Goal: Information Seeking & Learning: Learn about a topic

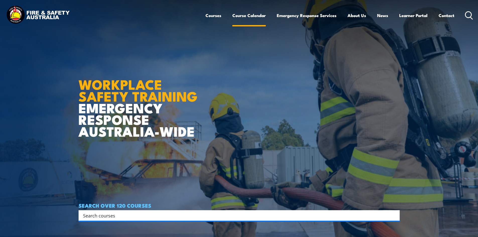
click at [253, 17] on link "Course Calendar" at bounding box center [248, 15] width 33 height 13
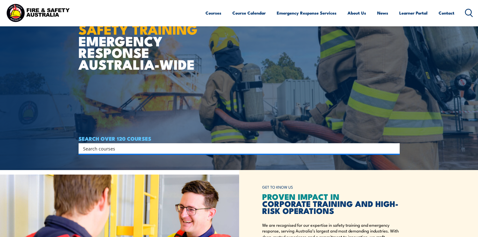
scroll to position [125, 0]
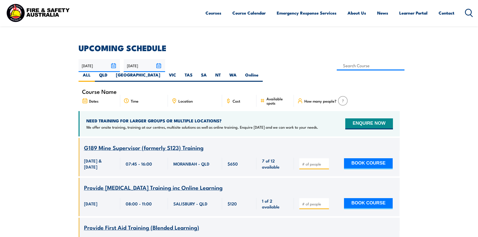
scroll to position [75, 0]
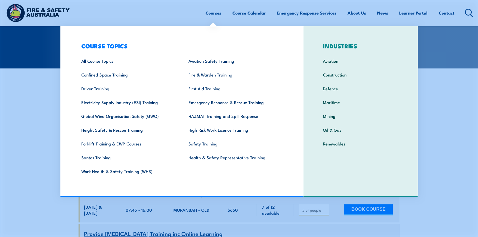
click at [213, 14] on link "Courses" at bounding box center [213, 12] width 16 height 13
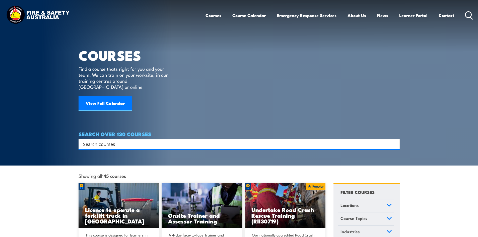
click at [171, 140] on input "Search input" at bounding box center [235, 144] width 305 height 8
paste input "Certificate IV in Work Health & Safety (WHS)"
type input "Certificate IV in Work Health & Safety (WHS)"
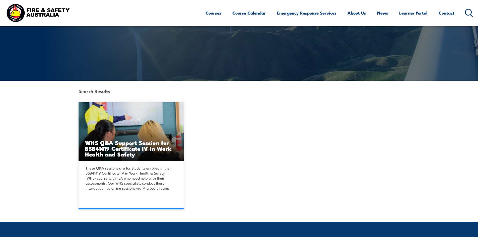
scroll to position [75, 0]
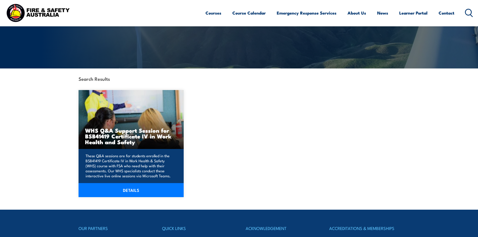
click at [148, 191] on link "DETAILS" at bounding box center [131, 190] width 105 height 14
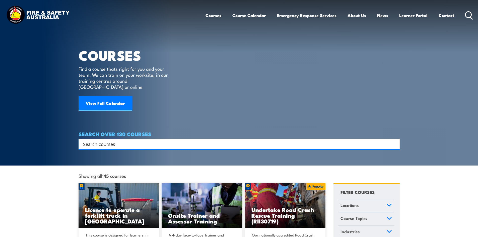
click at [128, 140] on input "Search input" at bounding box center [235, 144] width 305 height 8
paste input "Certificate IV in Work Health & Safety (WHS)"
type input "Certificate IV in Work Health & Safety (WHS)"
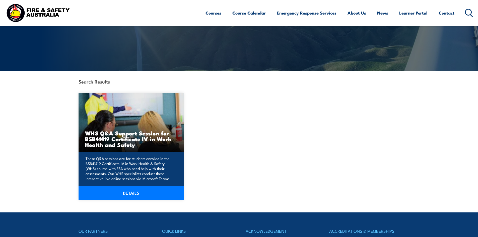
scroll to position [75, 0]
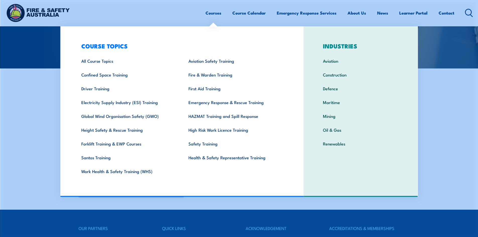
click at [212, 12] on link "Courses" at bounding box center [213, 12] width 16 height 13
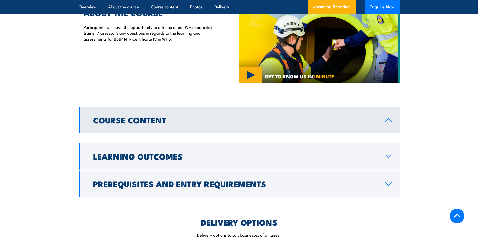
scroll to position [351, 0]
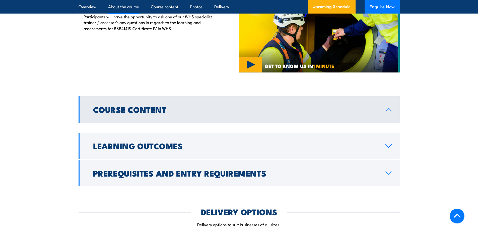
click at [384, 102] on link "Course Content" at bounding box center [239, 109] width 321 height 26
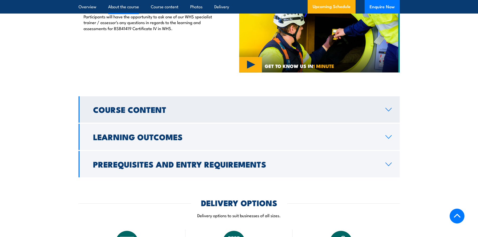
click at [384, 102] on link "Course Content" at bounding box center [239, 109] width 321 height 26
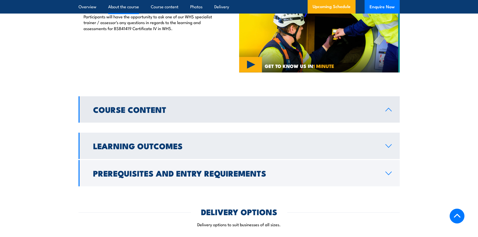
click at [388, 144] on icon at bounding box center [388, 146] width 7 height 4
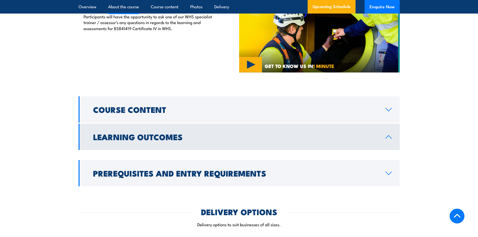
click at [388, 138] on link "Learning Outcomes" at bounding box center [239, 137] width 321 height 26
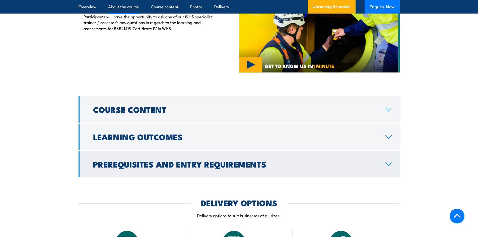
click at [388, 161] on link "Prerequisites and Entry Requirements" at bounding box center [239, 164] width 321 height 26
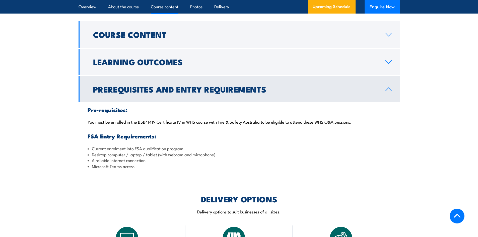
scroll to position [426, 0]
drag, startPoint x: 139, startPoint y: 116, endPoint x: 157, endPoint y: 115, distance: 17.8
click at [157, 119] on p "You must be enrolled in the BSB41419 Certificate IV in WHS course with Fire & S…" at bounding box center [239, 121] width 303 height 5
copy p "BSB41419"
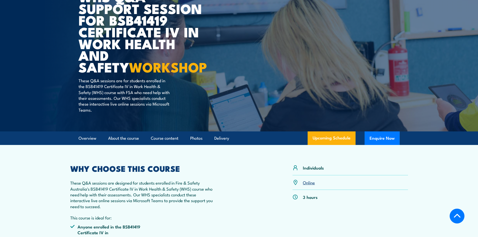
scroll to position [0, 0]
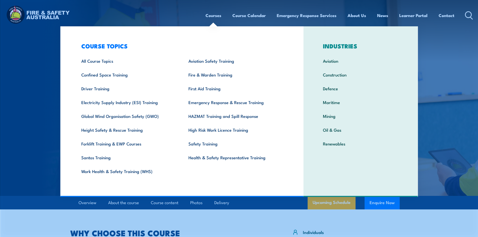
click at [214, 14] on link "Courses" at bounding box center [213, 15] width 16 height 13
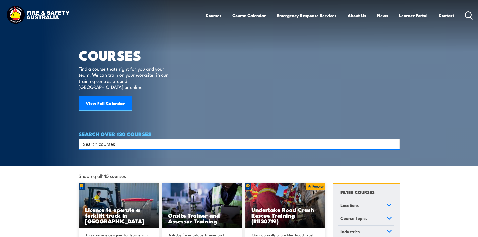
click at [147, 140] on input "Search input" at bounding box center [235, 144] width 305 height 8
paste input "BSB41419"
type input "BSB41419"
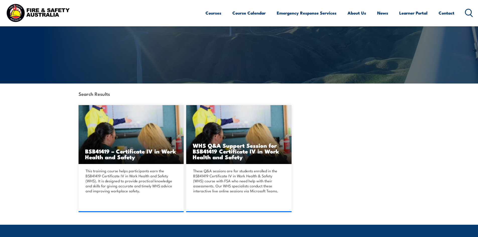
scroll to position [75, 0]
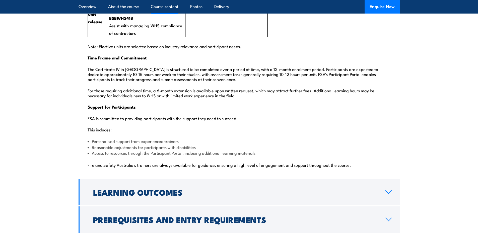
scroll to position [1179, 0]
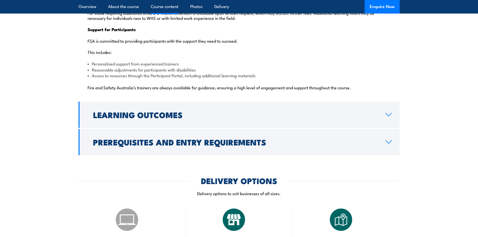
click at [329, 138] on link "Prerequisites and Entry Requirements" at bounding box center [239, 142] width 321 height 26
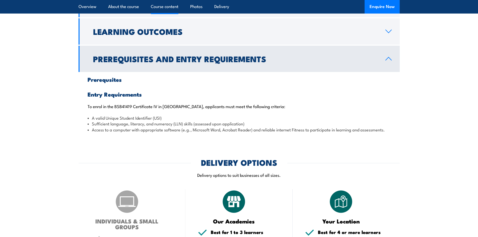
scroll to position [501, 0]
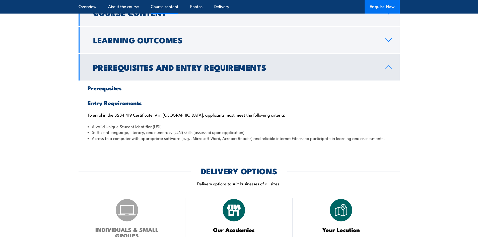
click at [382, 5] on button "Enquire Now" at bounding box center [381, 7] width 35 height 14
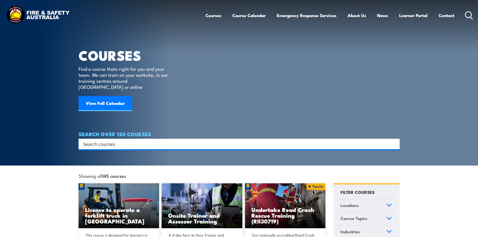
click at [108, 140] on input "Search input" at bounding box center [235, 144] width 305 height 8
paste input "RII30719"
type input "RII30719"
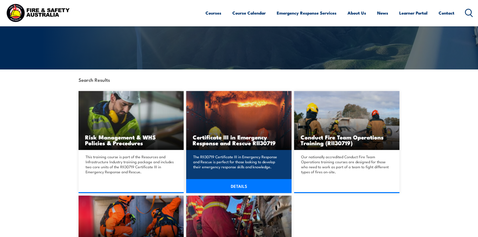
scroll to position [75, 0]
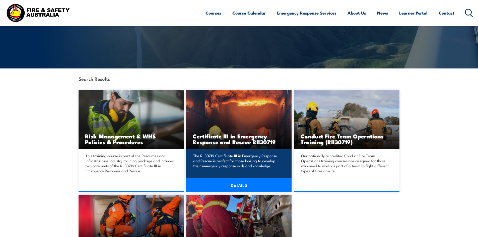
drag, startPoint x: 236, startPoint y: 172, endPoint x: 238, endPoint y: 184, distance: 11.9
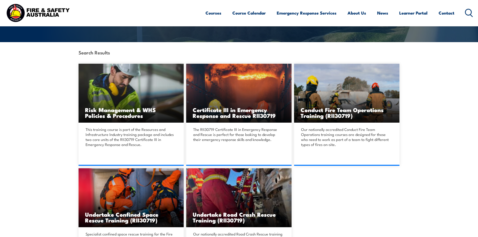
scroll to position [0, 0]
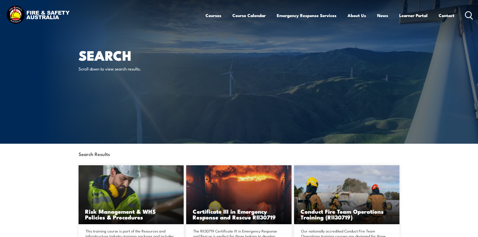
click at [467, 15] on icon at bounding box center [469, 15] width 8 height 8
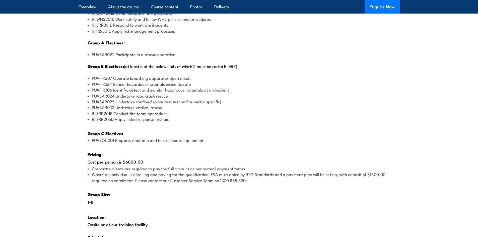
scroll to position [652, 0]
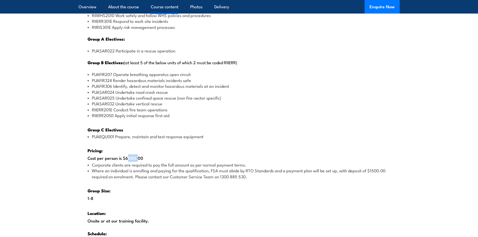
drag, startPoint x: 126, startPoint y: 158, endPoint x: 134, endPoint y: 158, distance: 8.8
click at [134, 158] on div "There are two options, you can choose between: INTENSIVE - Attending the intens…" at bounding box center [239, 78] width 321 height 357
copy div "6000"
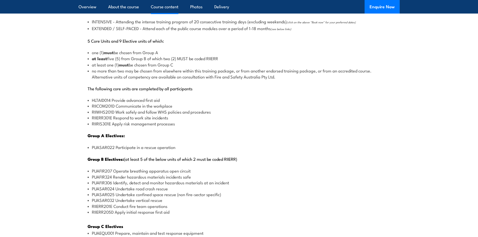
scroll to position [577, 0]
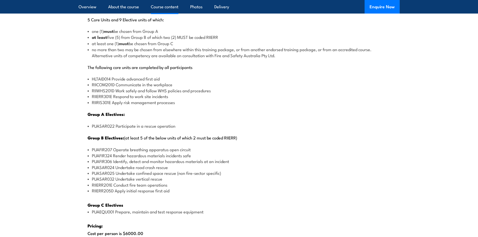
click at [144, 173] on li "PUASAR025 Undertake confined space rescue (non fire-sector specific)" at bounding box center [239, 173] width 303 height 6
click at [144, 149] on li "PUAFIR207 Operate breathing apparatus open circuit" at bounding box center [239, 149] width 303 height 6
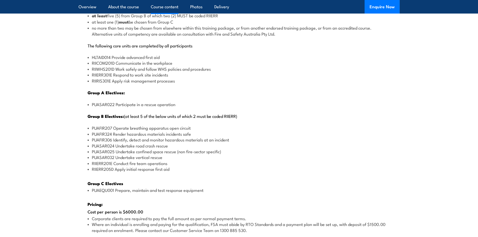
scroll to position [602, 0]
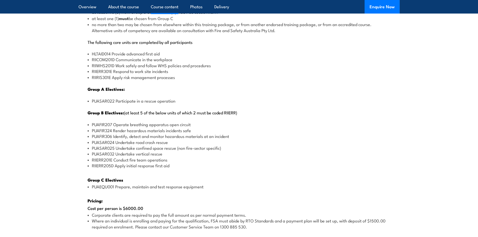
click at [160, 130] on li "PUAFIR324 Render hazardous materials incidents safe" at bounding box center [239, 130] width 303 height 6
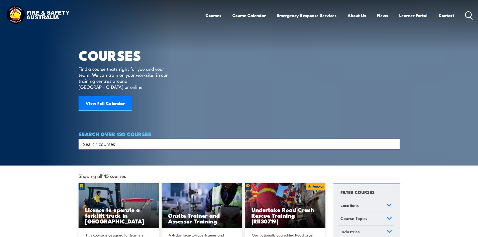
click at [130, 140] on input "Search input" at bounding box center [235, 144] width 305 height 8
paste input "RII30719"
type input "RII30719"
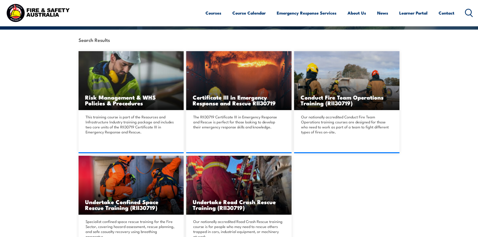
scroll to position [125, 0]
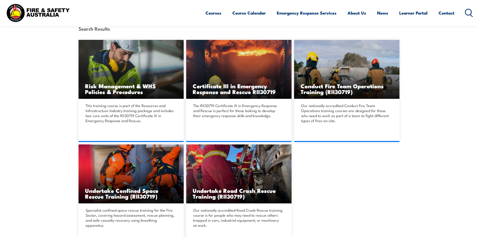
click at [470, 10] on icon at bounding box center [469, 13] width 8 height 8
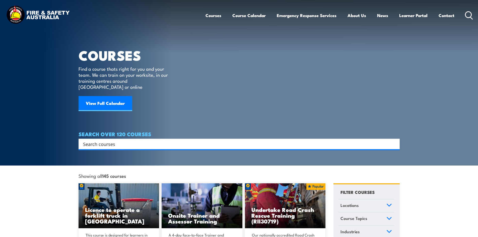
click at [137, 140] on input "Search input" at bounding box center [235, 144] width 305 height 8
paste input "Certificate IV in Health Care"
type input "Certificate IV in Health Care"
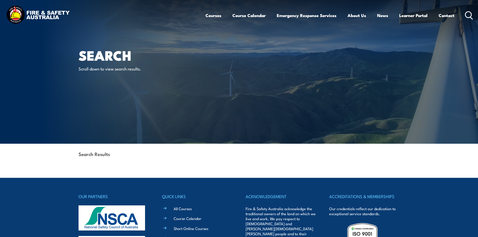
click at [470, 15] on icon at bounding box center [469, 15] width 8 height 8
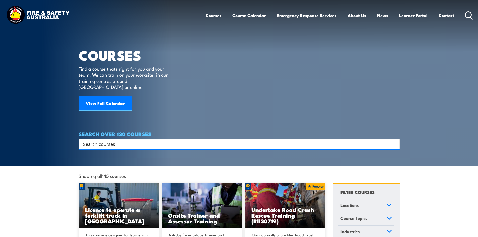
click at [145, 140] on input "Search input" at bounding box center [235, 144] width 305 height 8
paste input "Ambulance"
type input "Ambulance"
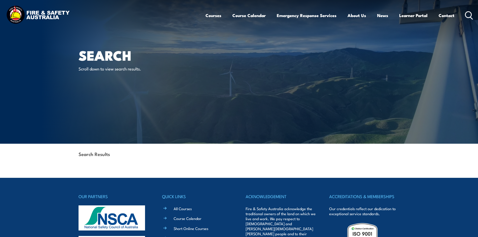
click at [469, 15] on icon at bounding box center [469, 15] width 8 height 8
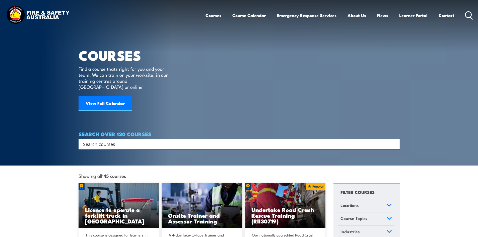
click at [122, 140] on input "Search input" at bounding box center [235, 144] width 305 height 8
paste input "Certificate IV in Work Health & Safety"
type input "Certificate IV in Work Health & Safety"
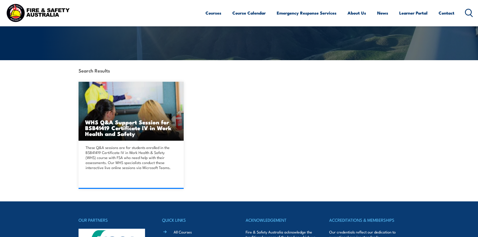
scroll to position [25, 0]
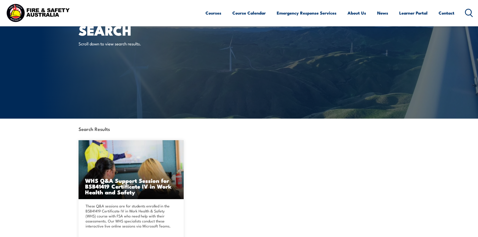
click at [470, 15] on icon at bounding box center [469, 13] width 8 height 8
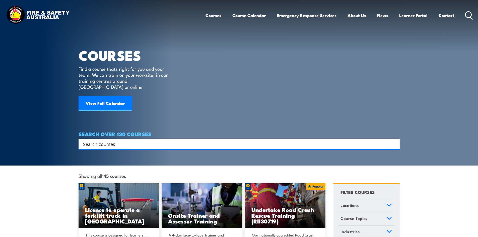
drag, startPoint x: 153, startPoint y: 140, endPoint x: 50, endPoint y: 138, distance: 103.1
click at [53, 140] on section "COURSES Find a course thats right for you and your team. We can train on your w…" at bounding box center [239, 83] width 478 height 166
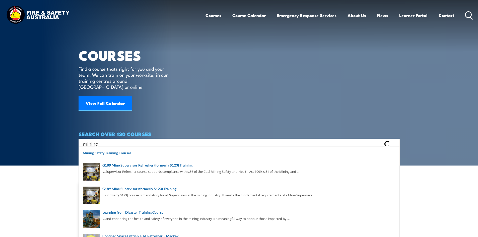
type input "mining"
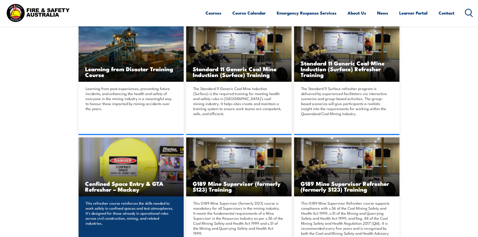
scroll to position [125, 0]
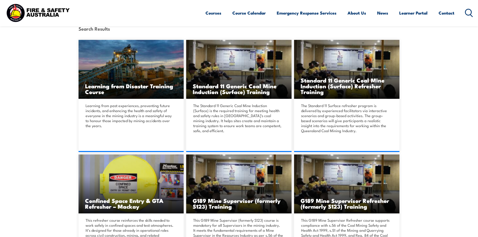
click at [468, 13] on icon at bounding box center [469, 13] width 8 height 8
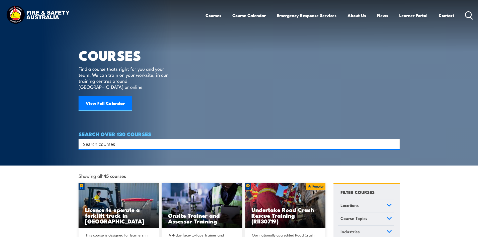
drag, startPoint x: 159, startPoint y: 137, endPoint x: 0, endPoint y: 140, distance: 159.0
click at [0, 140] on section "COURSES Find a course thats right for you and your team. We can train on your w…" at bounding box center [239, 83] width 478 height 166
paste input "CPCWHS1001"
type input "CPCWHS1001"
